Goal: Information Seeking & Learning: Learn about a topic

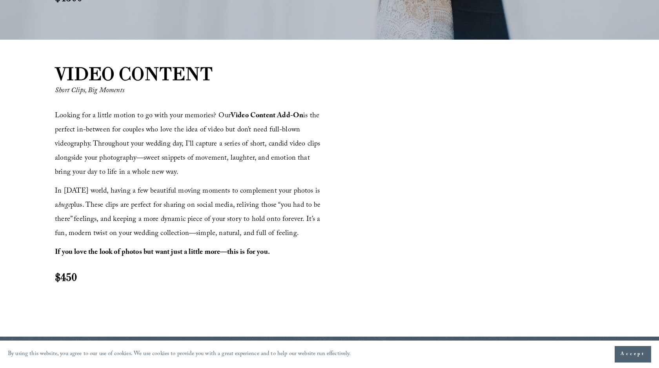
scroll to position [877, 0]
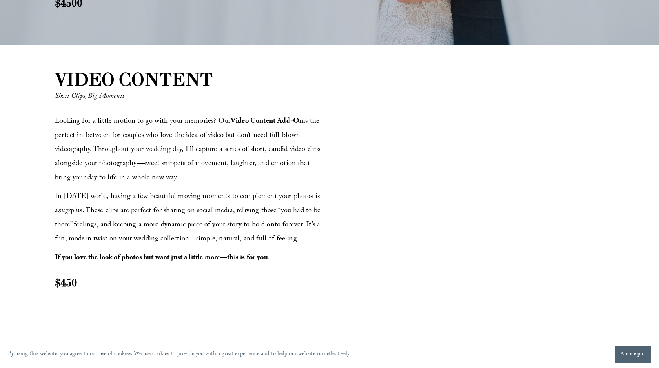
click at [219, 338] on div "VIDEO CONTENT Short Clips, Big Moments Looking for a little motion to go with y…" at bounding box center [329, 193] width 659 height 297
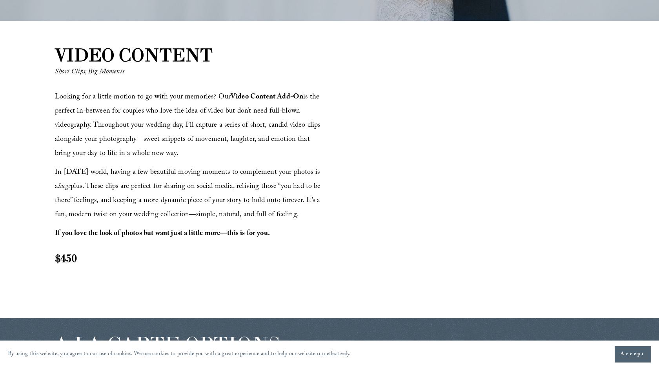
scroll to position [888, 0]
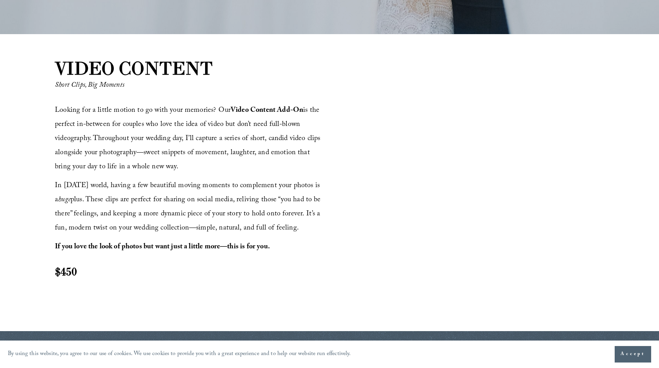
click at [213, 302] on div "VIDEO CONTENT Short Clips, Big Moments Looking for a little motion to go with y…" at bounding box center [329, 183] width 659 height 254
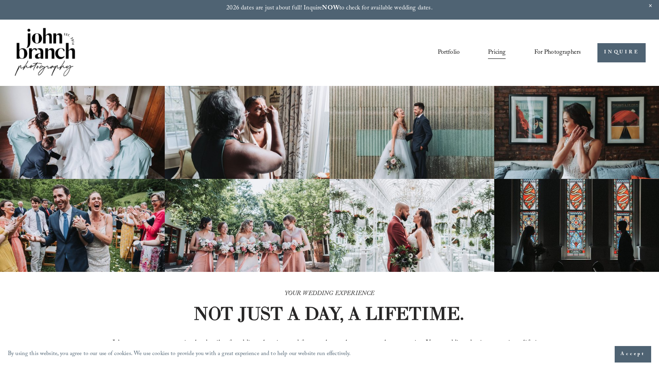
scroll to position [0, 0]
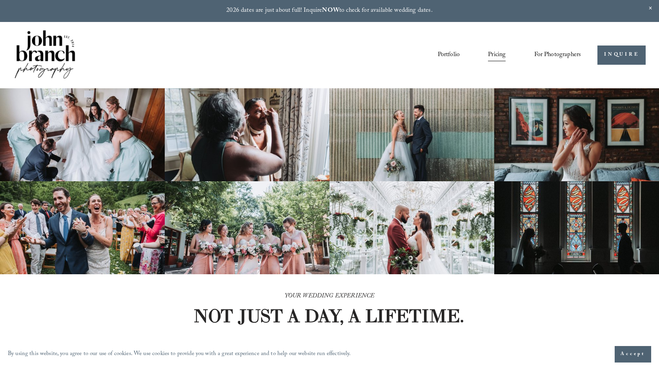
click at [438, 51] on link "Portfolio" at bounding box center [449, 54] width 22 height 13
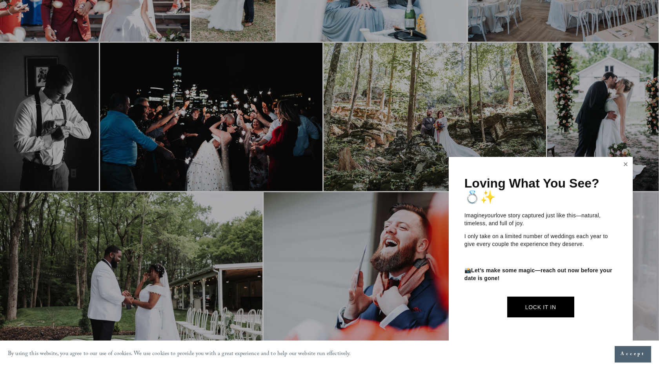
scroll to position [1352, 0]
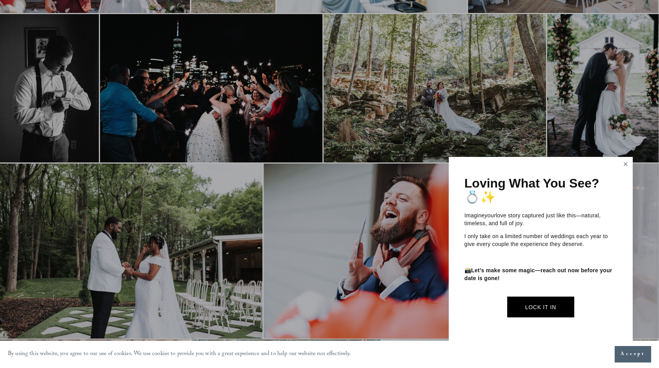
click at [629, 161] on link "Close" at bounding box center [626, 164] width 12 height 13
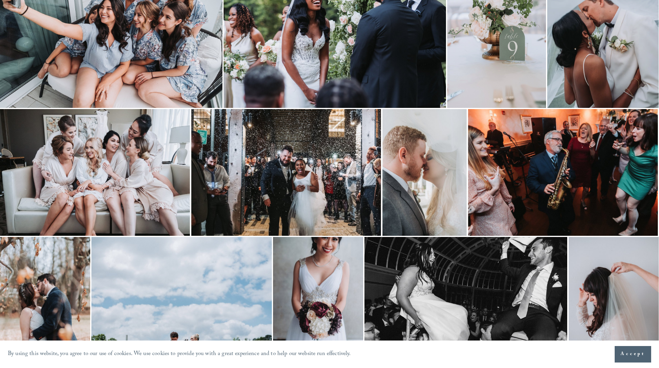
scroll to position [0, 0]
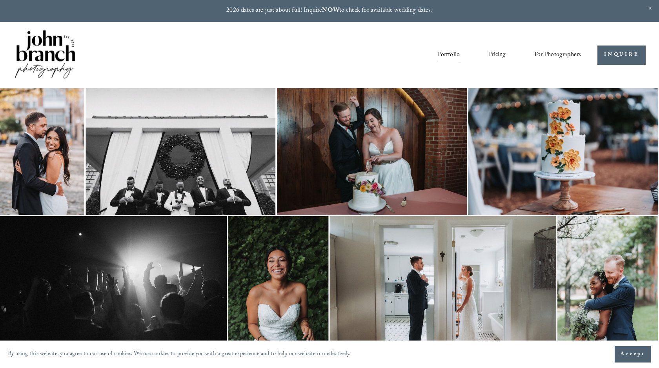
click at [488, 53] on link "Pricing" at bounding box center [497, 54] width 18 height 13
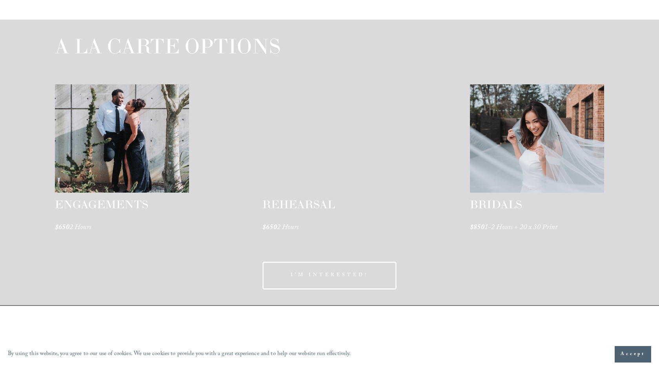
scroll to position [1144, 0]
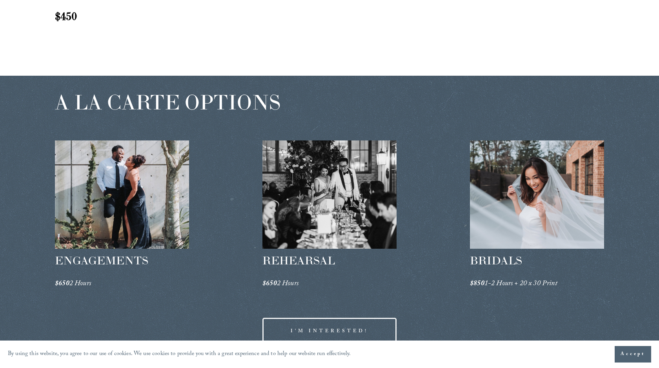
click at [219, 97] on span "A LA CARTE OPTIONS" at bounding box center [168, 102] width 226 height 26
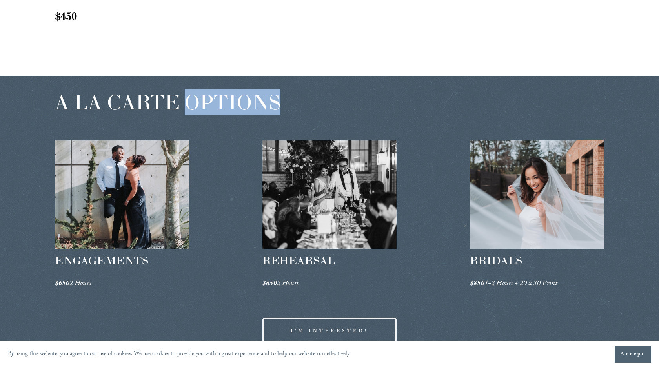
click at [219, 97] on span "A LA CARTE OPTIONS" at bounding box center [168, 102] width 226 height 26
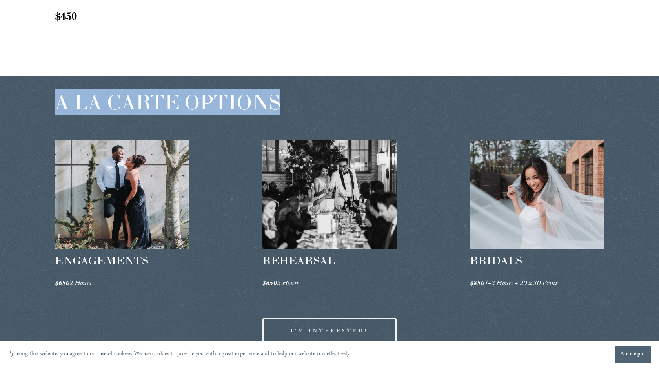
copy div "A LA CARTE OPTIONS"
click at [226, 134] on div "A LA CARTE OPTIONS ENGAGEMENTS $650 2 Hours REHEARSAL $650 2 Hours" at bounding box center [329, 219] width 659 height 286
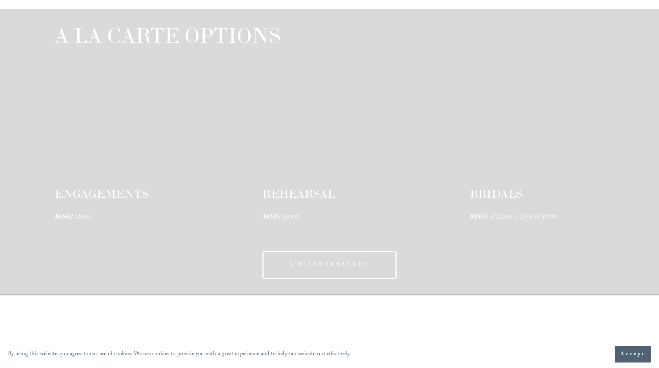
scroll to position [1211, 0]
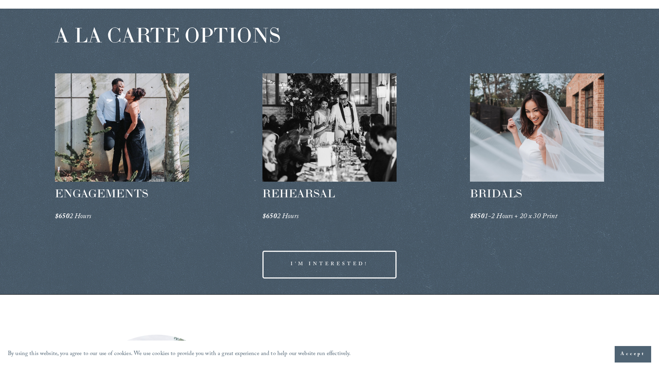
drag, startPoint x: 341, startPoint y: 125, endPoint x: 190, endPoint y: 247, distance: 194.2
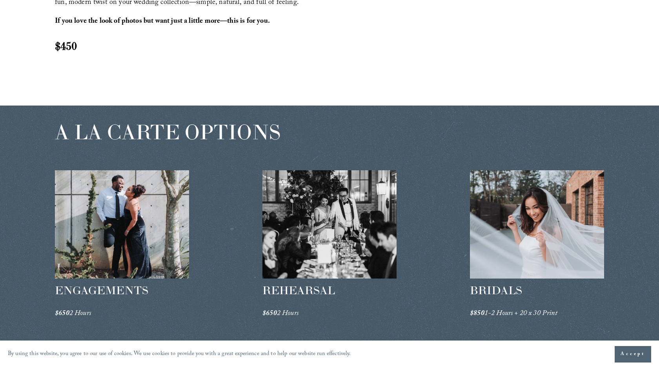
scroll to position [1113, 0]
